Goal: Task Accomplishment & Management: Use online tool/utility

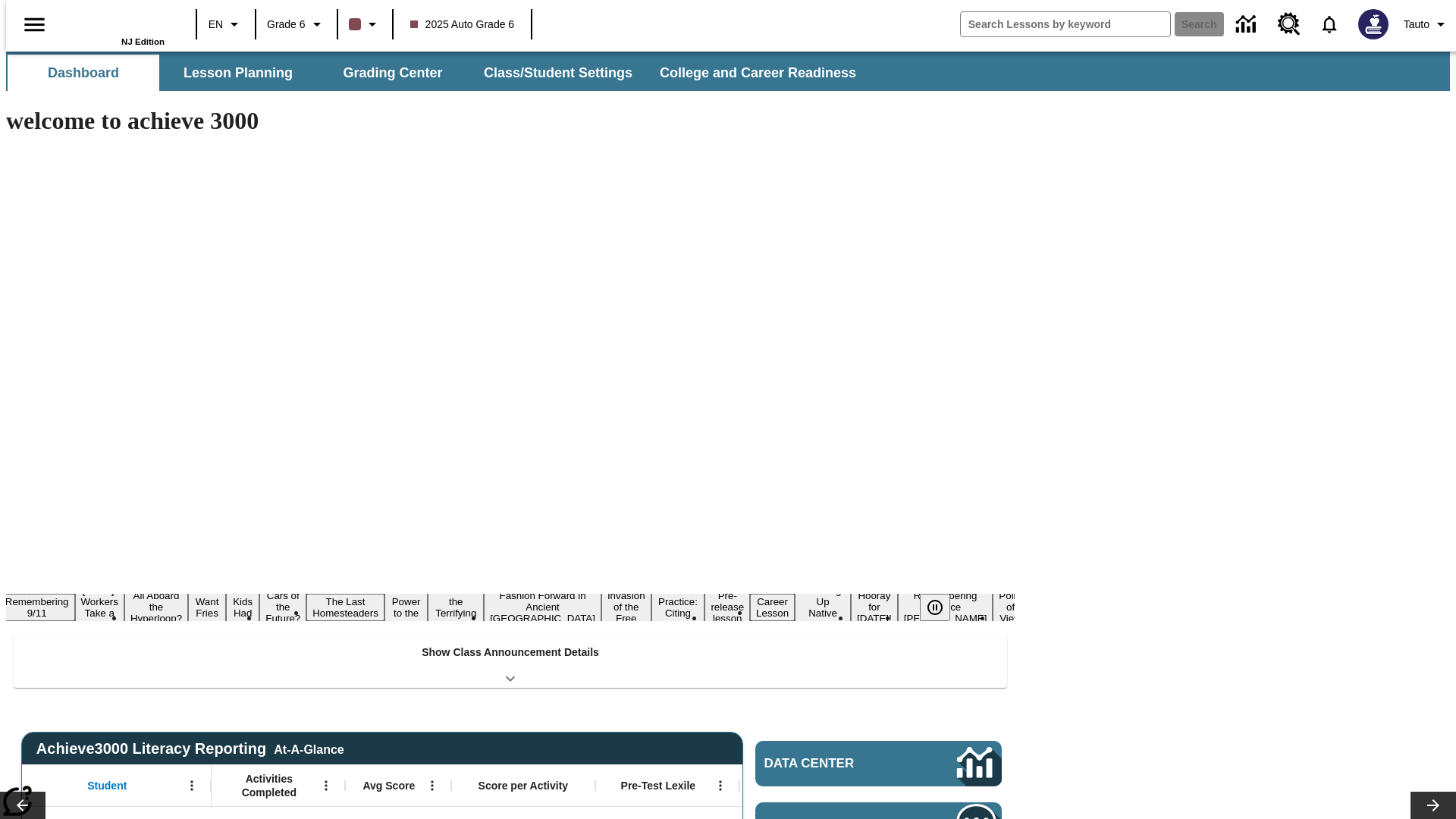
type input "-1"
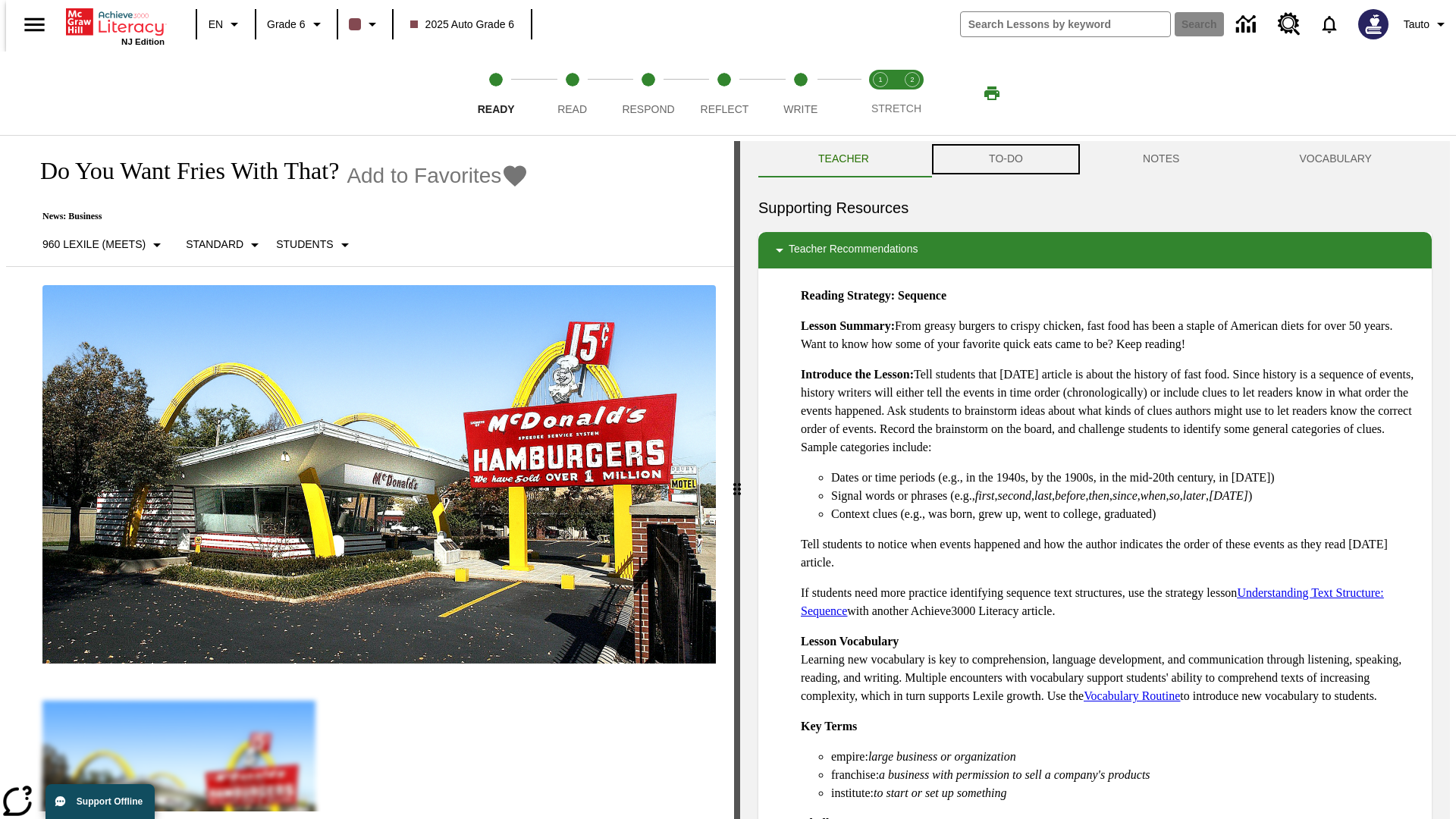
click at [1005, 160] on button "TO-DO" at bounding box center [1006, 159] width 154 height 37
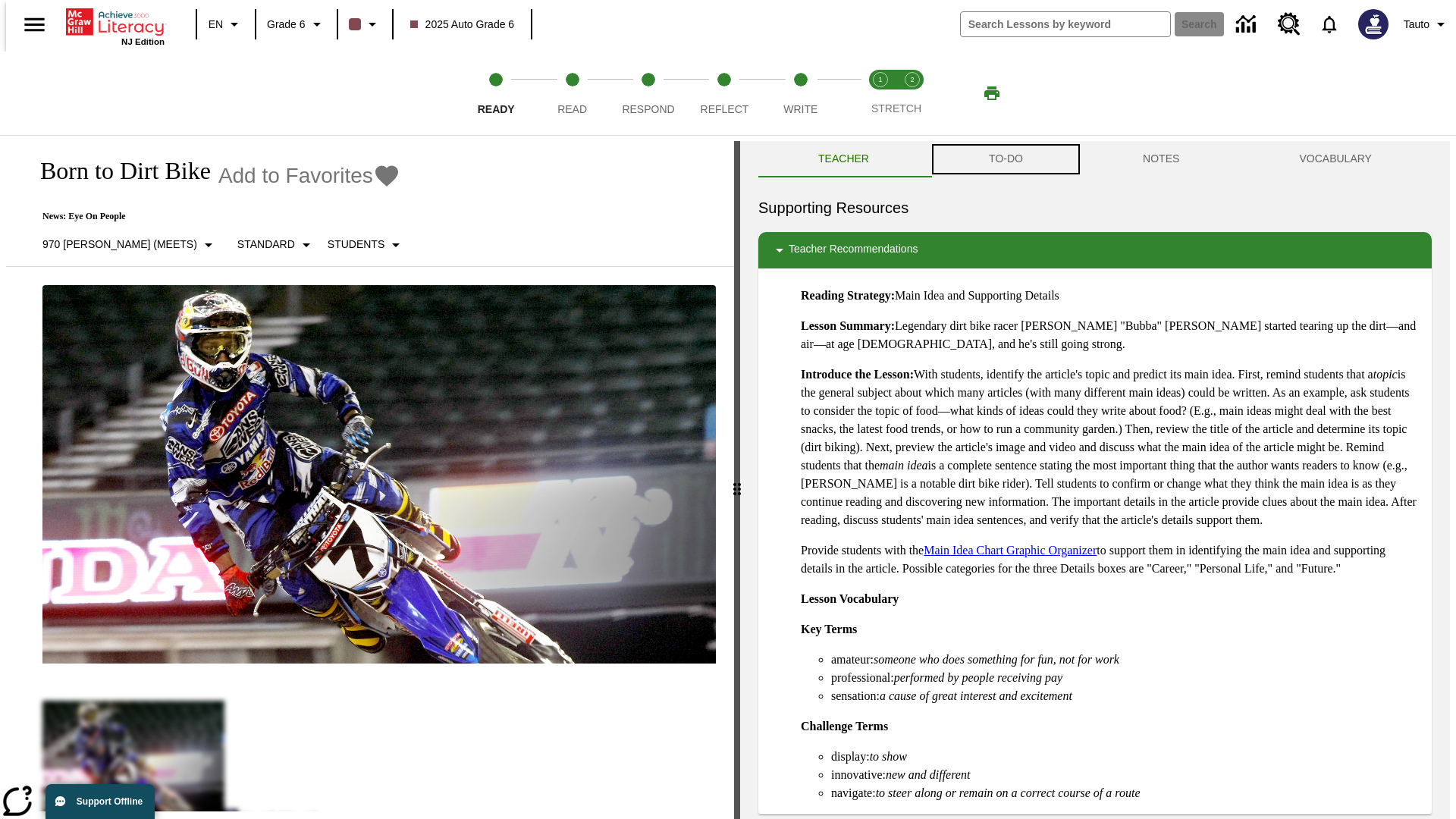
click at [1005, 160] on button "TO-DO" at bounding box center [1006, 159] width 154 height 37
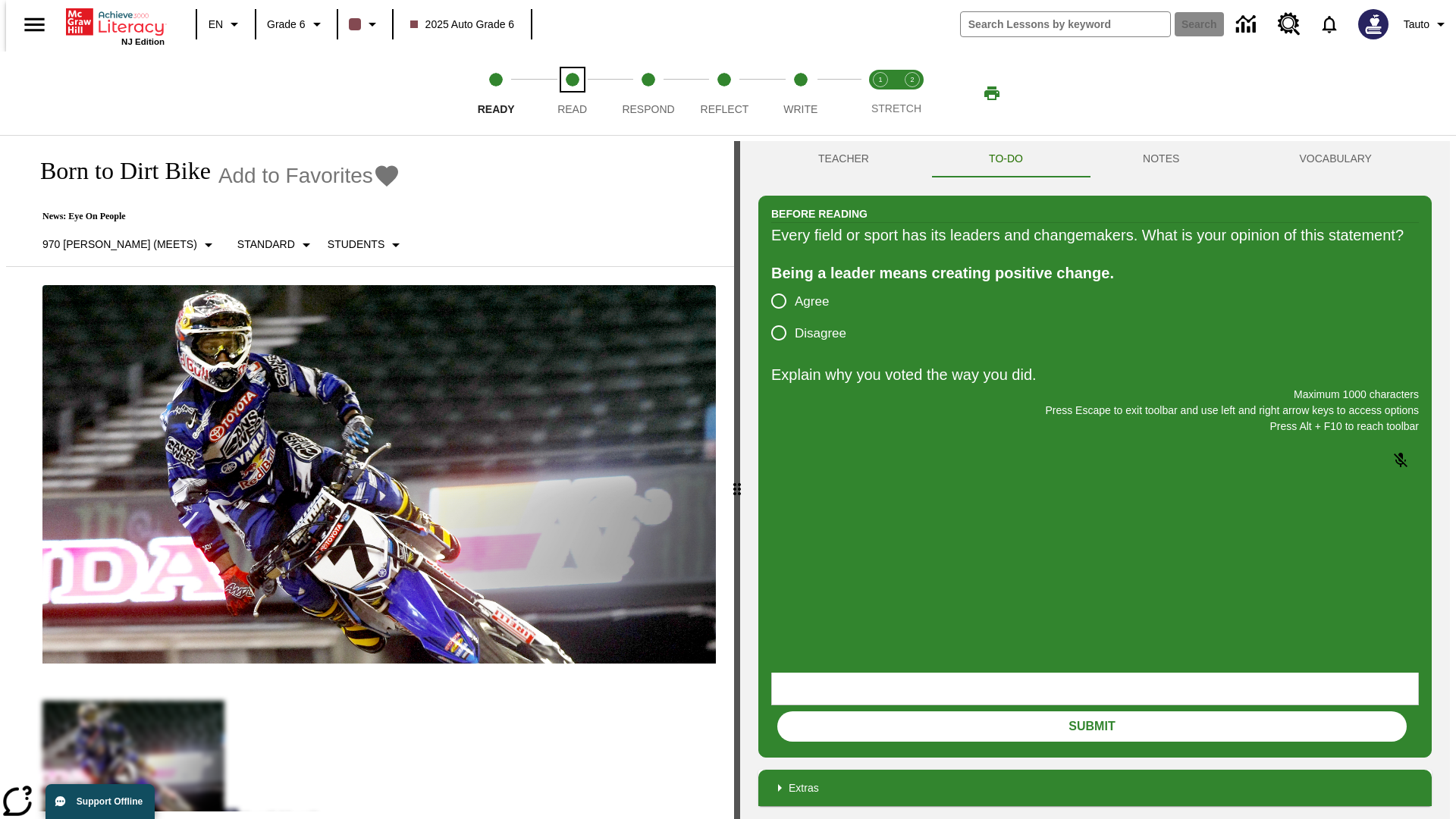
click at [571, 94] on span "Read" at bounding box center [572, 103] width 30 height 27
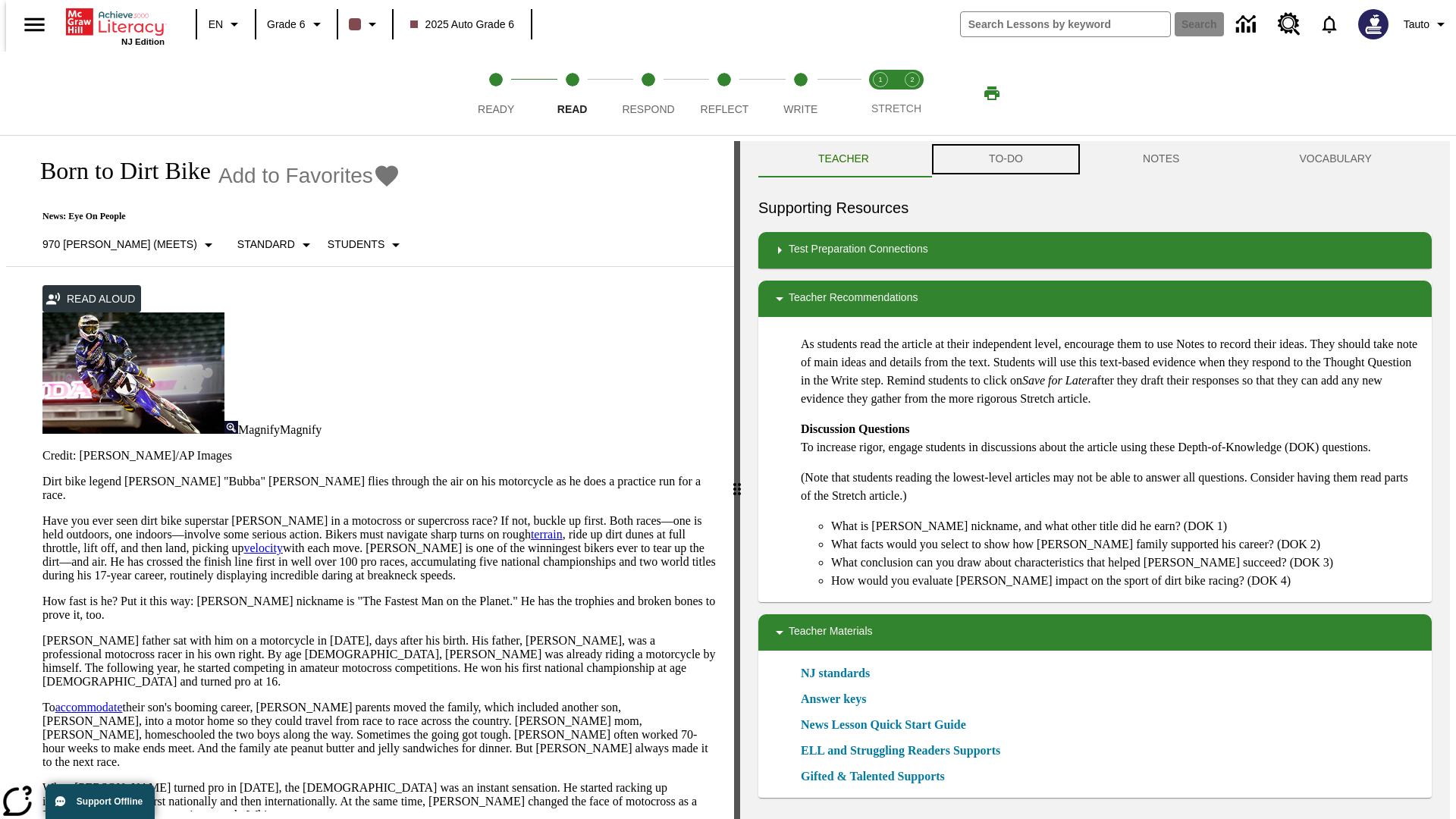
scroll to position [1, 0]
click at [1005, 160] on button "TO-DO" at bounding box center [1006, 159] width 154 height 37
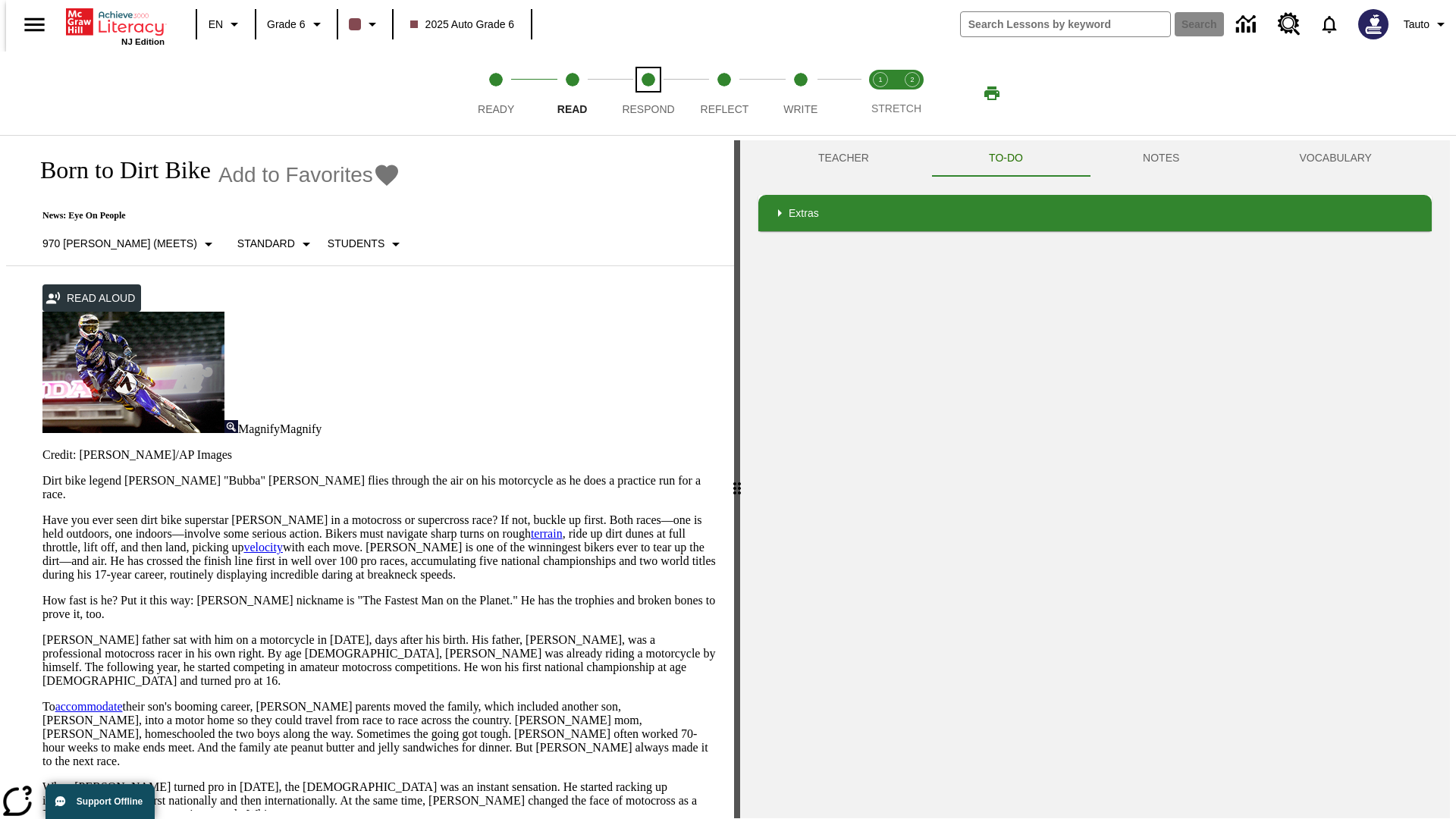
click at [648, 94] on span "Respond" at bounding box center [648, 103] width 52 height 27
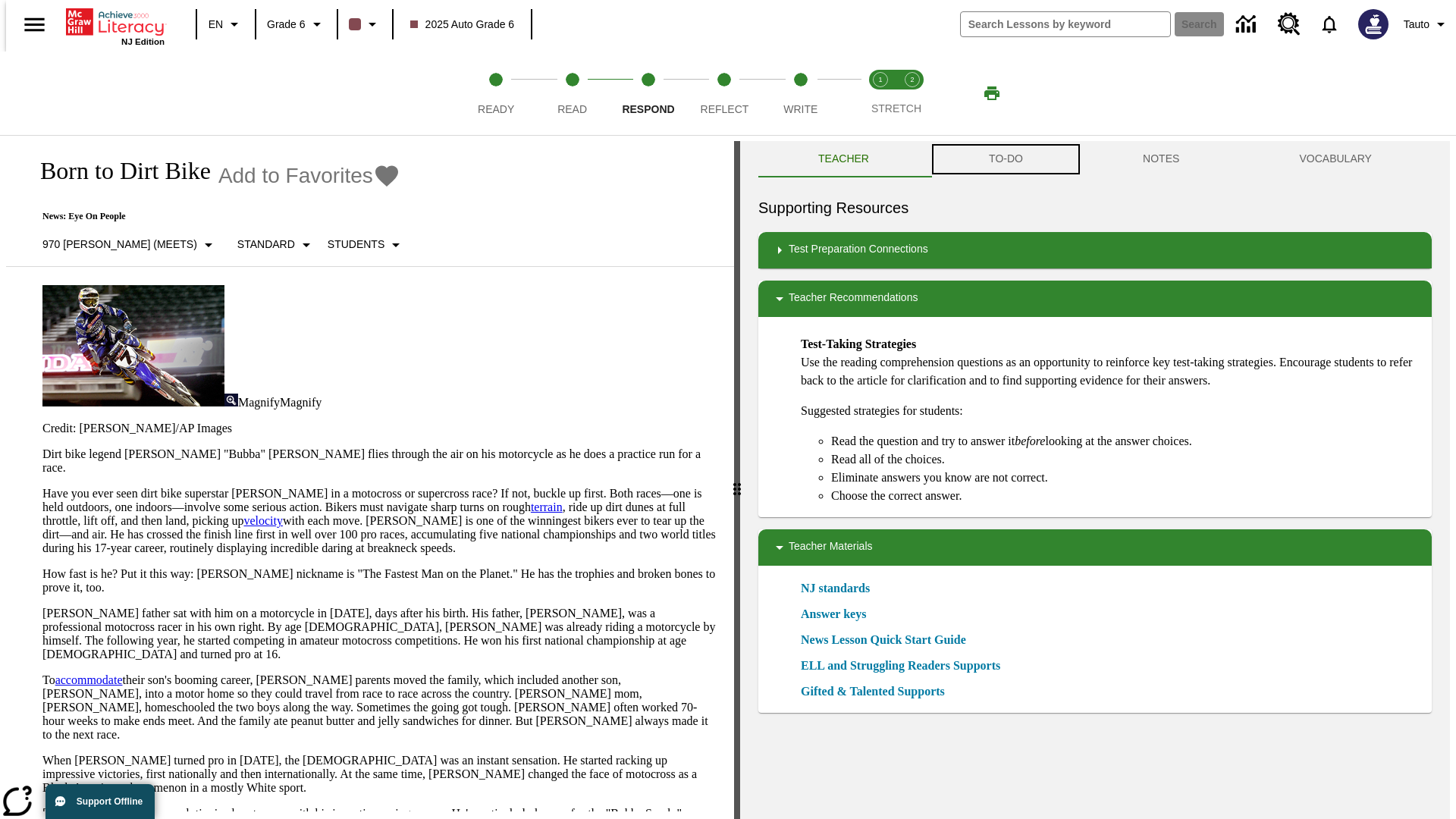
scroll to position [1, 0]
